Goal: Navigation & Orientation: Find specific page/section

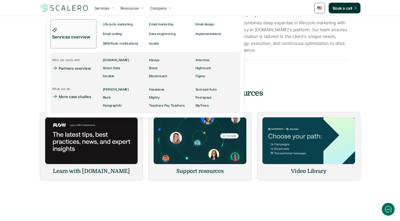
scroll to position [894, 0]
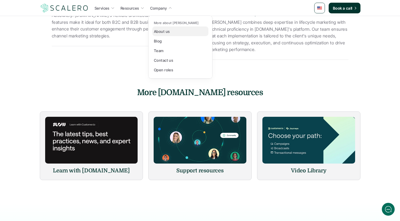
click at [167, 29] on p "About us" at bounding box center [162, 32] width 16 height 6
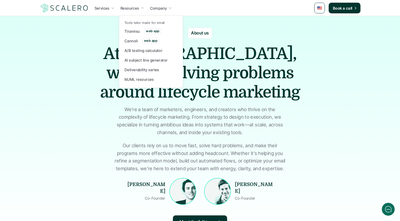
scroll to position [6, 0]
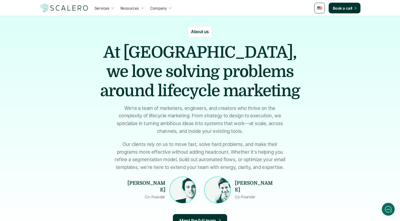
click at [78, 4] on img at bounding box center [64, 8] width 49 height 10
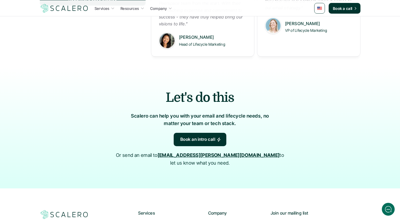
scroll to position [890, 0]
